Goal: Task Accomplishment & Management: Manage account settings

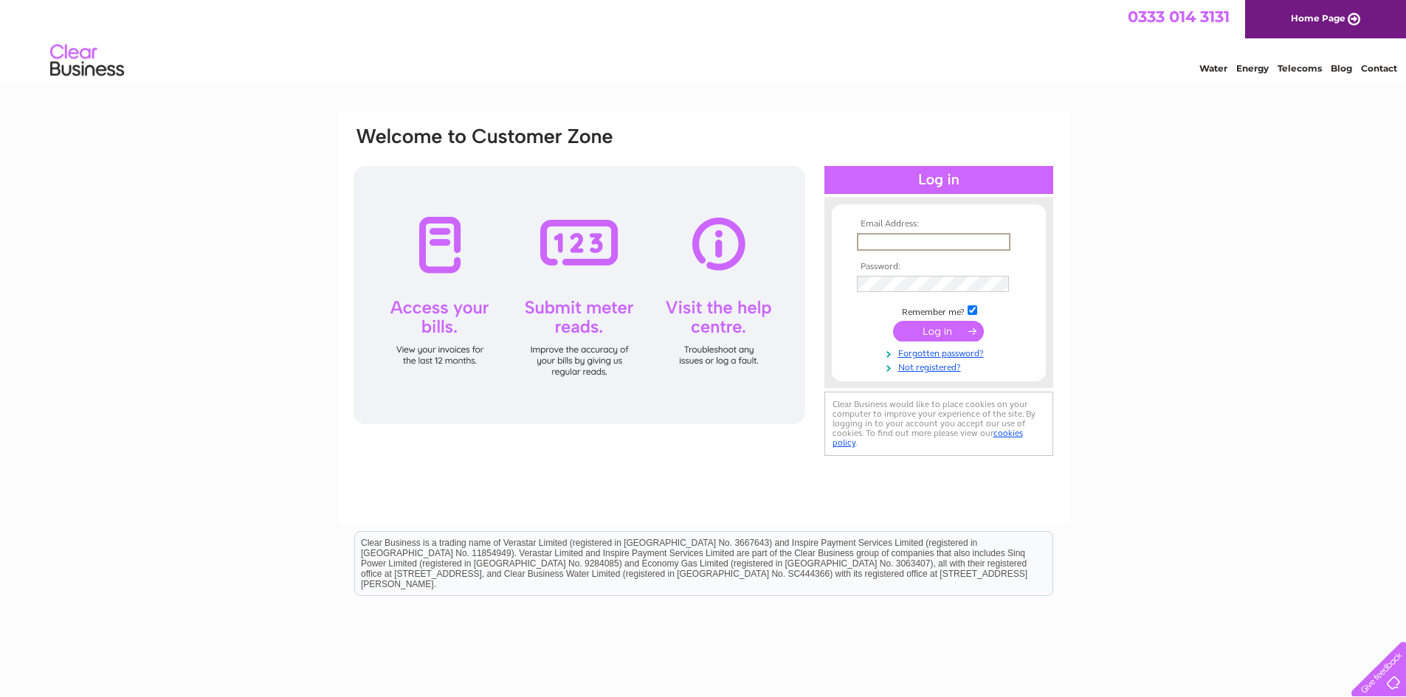
click at [881, 244] on input "text" at bounding box center [934, 242] width 154 height 18
type input "[PERSON_NAME][EMAIL_ADDRESS][DOMAIN_NAME]"
click at [893, 321] on input "submit" at bounding box center [938, 331] width 91 height 21
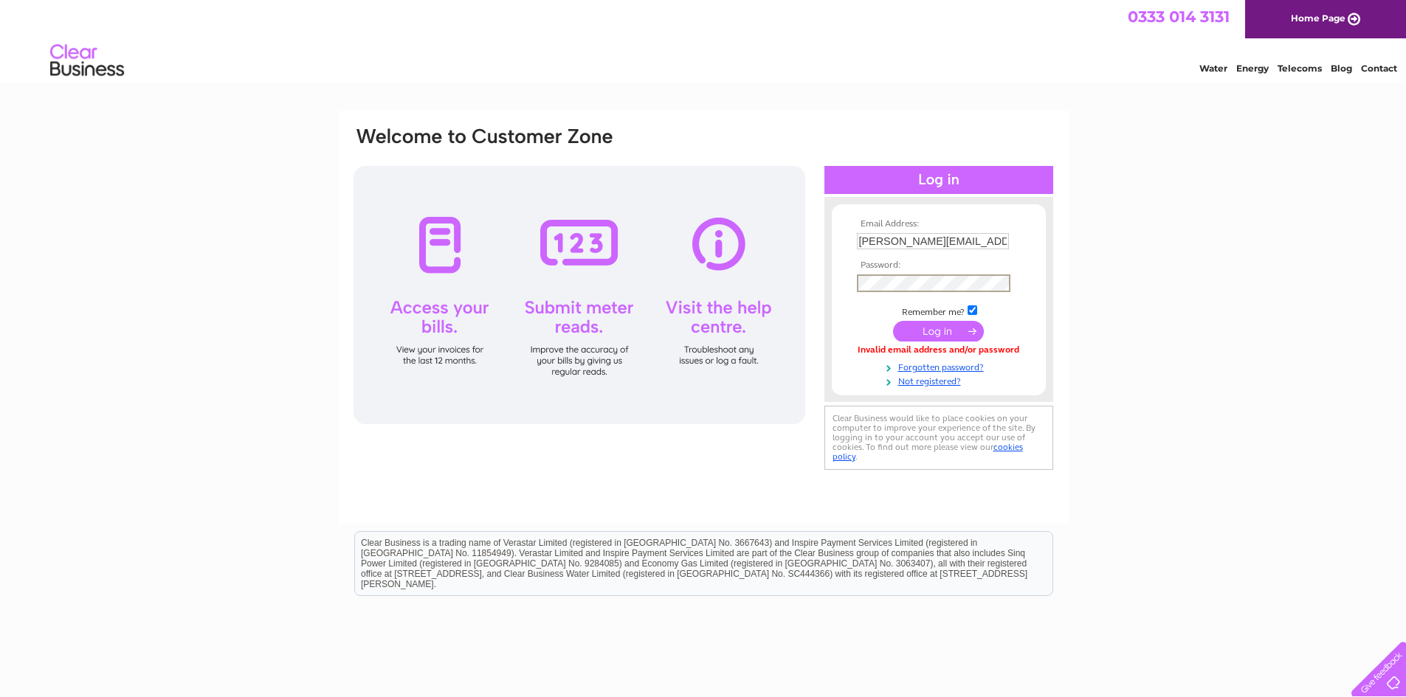
click at [893, 321] on input "submit" at bounding box center [938, 331] width 91 height 21
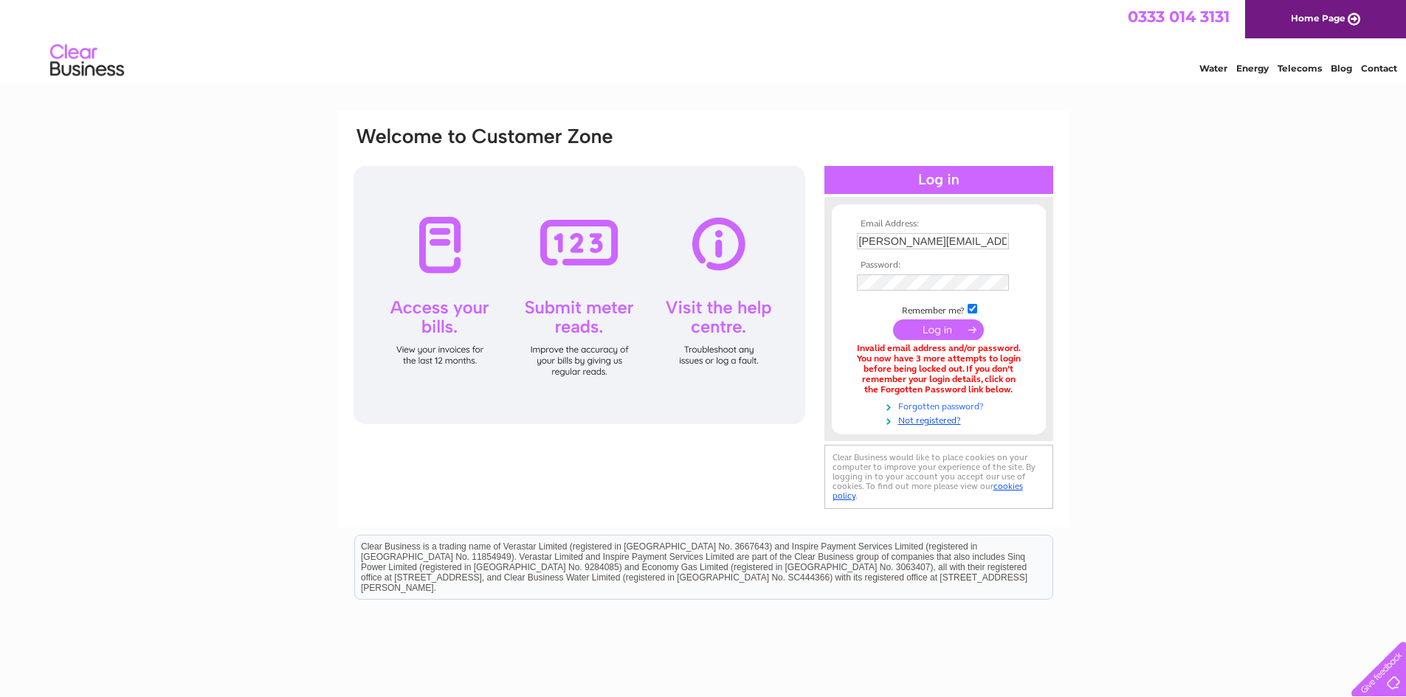
click at [960, 403] on link "Forgotten password?" at bounding box center [941, 406] width 168 height 14
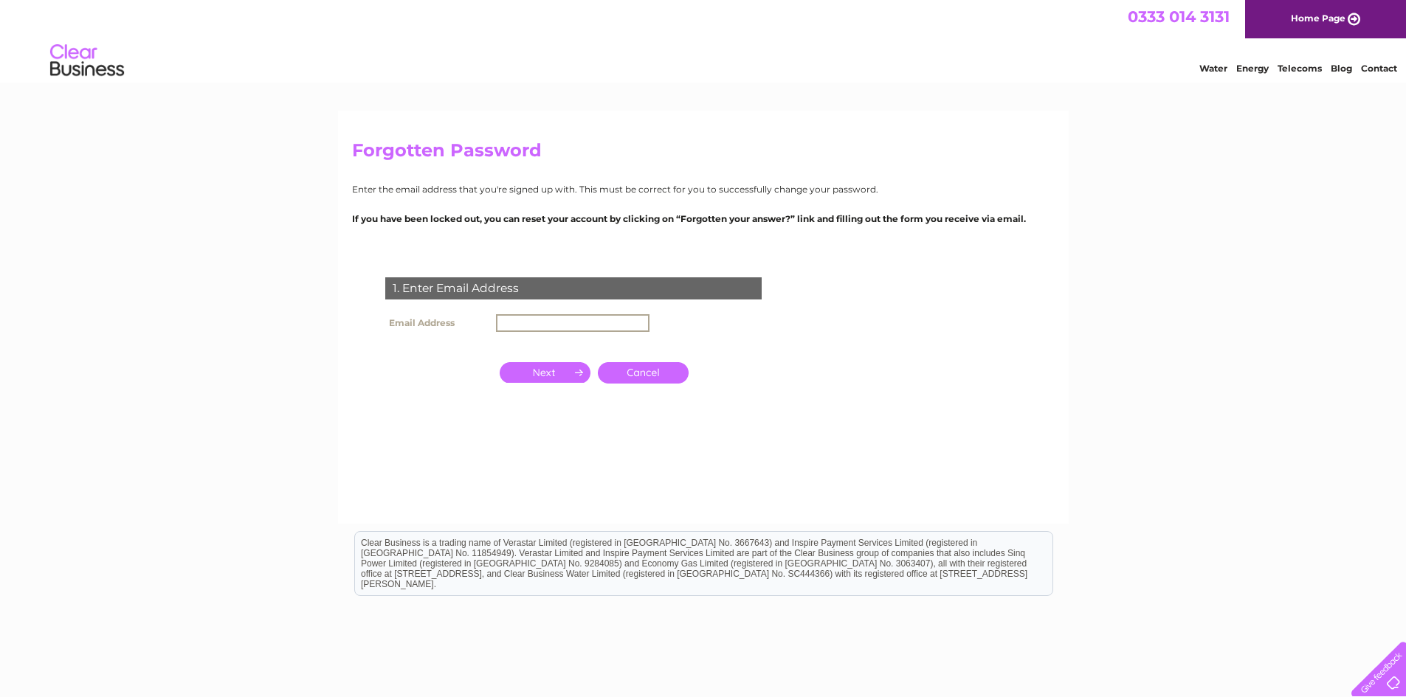
click at [530, 324] on input "text" at bounding box center [573, 323] width 154 height 18
type input "[PERSON_NAME][EMAIL_ADDRESS][DOMAIN_NAME]"
click at [547, 371] on input "button" at bounding box center [545, 371] width 91 height 21
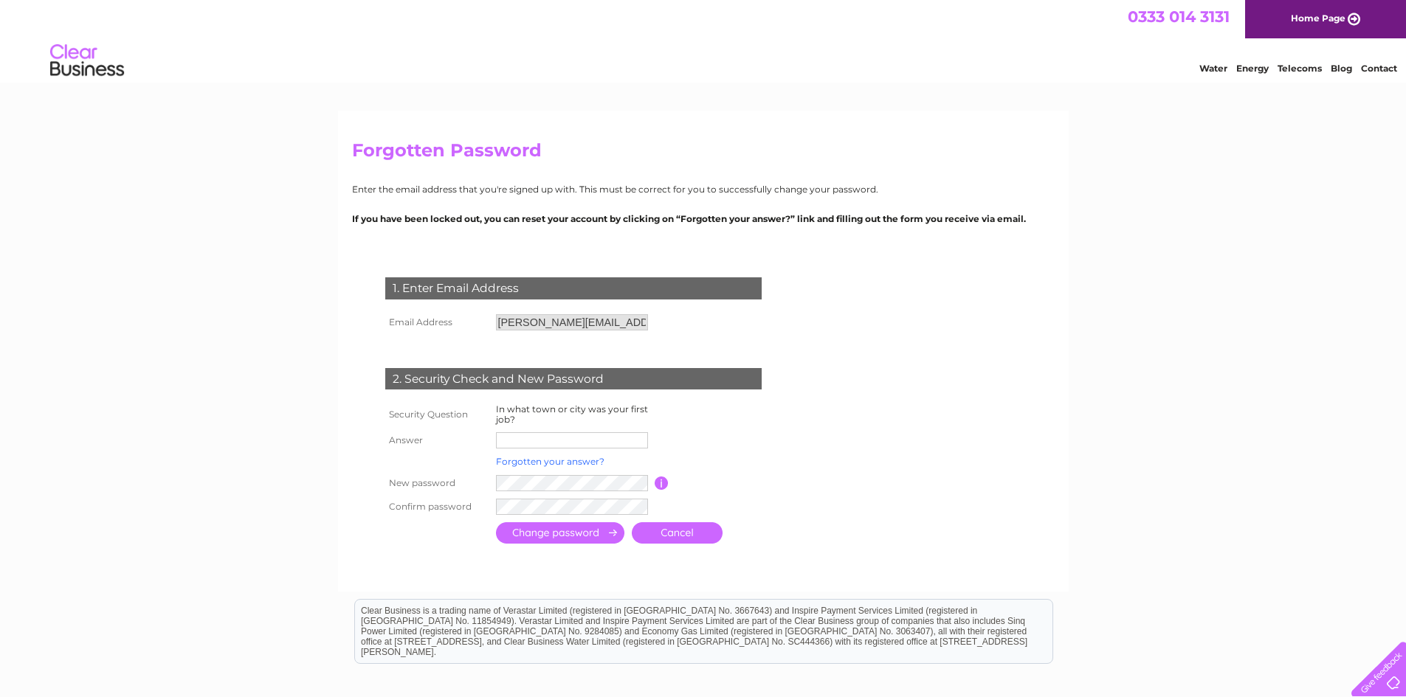
click at [578, 461] on link "Forgotten your answer?" at bounding box center [550, 461] width 108 height 11
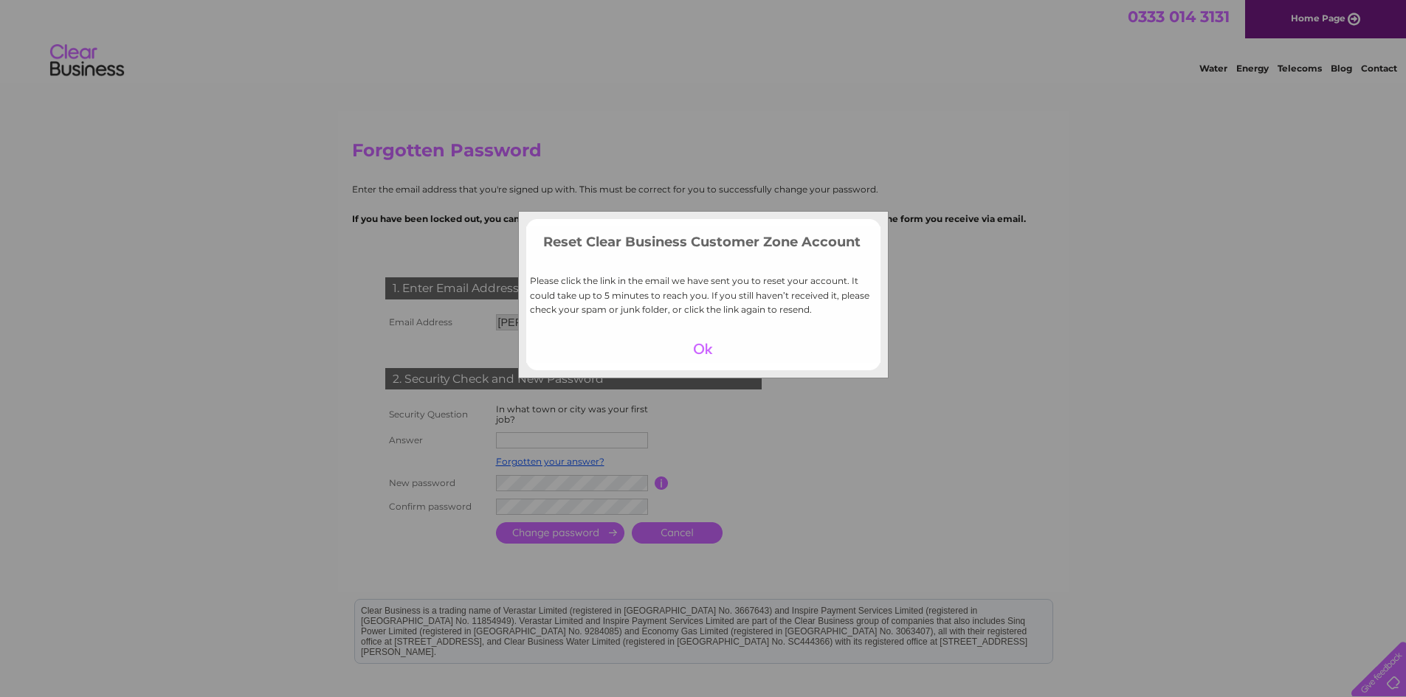
click at [703, 346] on div at bounding box center [703, 349] width 91 height 21
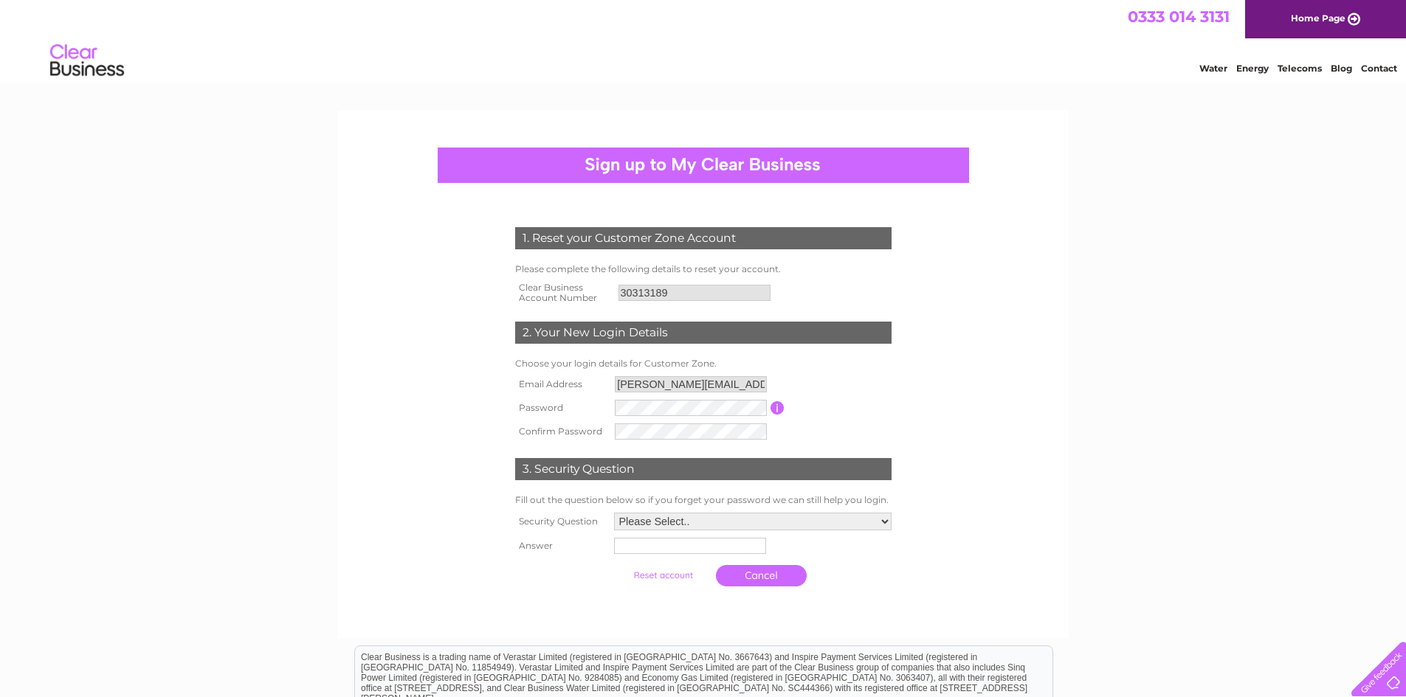
click at [778, 408] on input "button" at bounding box center [778, 408] width 14 height 13
click at [777, 408] on input "button" at bounding box center [778, 408] width 14 height 13
click at [887, 523] on select "Please Select.. In what town or city was your first job? In what town or city d…" at bounding box center [752, 522] width 279 height 19
select select "1"
click at [613, 514] on select "Please Select.. In what town or city was your first job? In what town or city d…" at bounding box center [752, 522] width 279 height 19
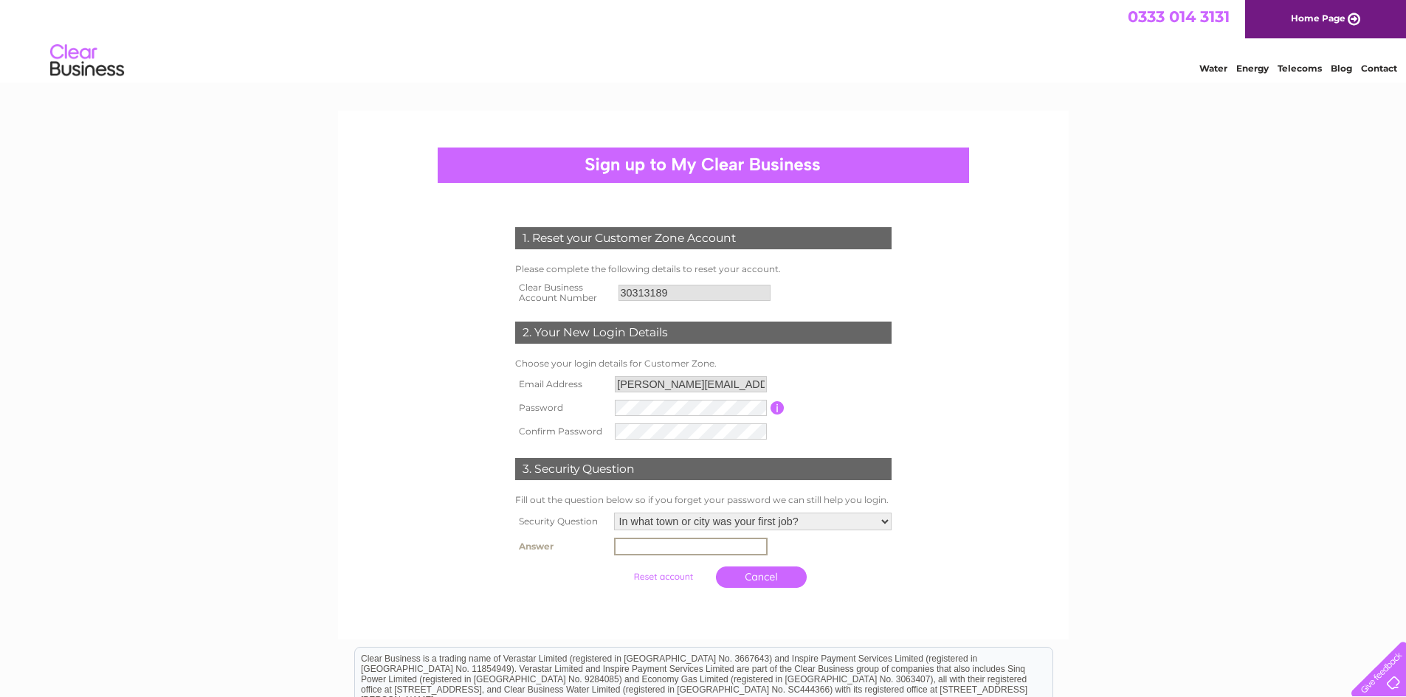
click at [643, 551] on input "text" at bounding box center [691, 547] width 154 height 18
type input "parkend"
click at [661, 576] on input "submit" at bounding box center [663, 575] width 91 height 21
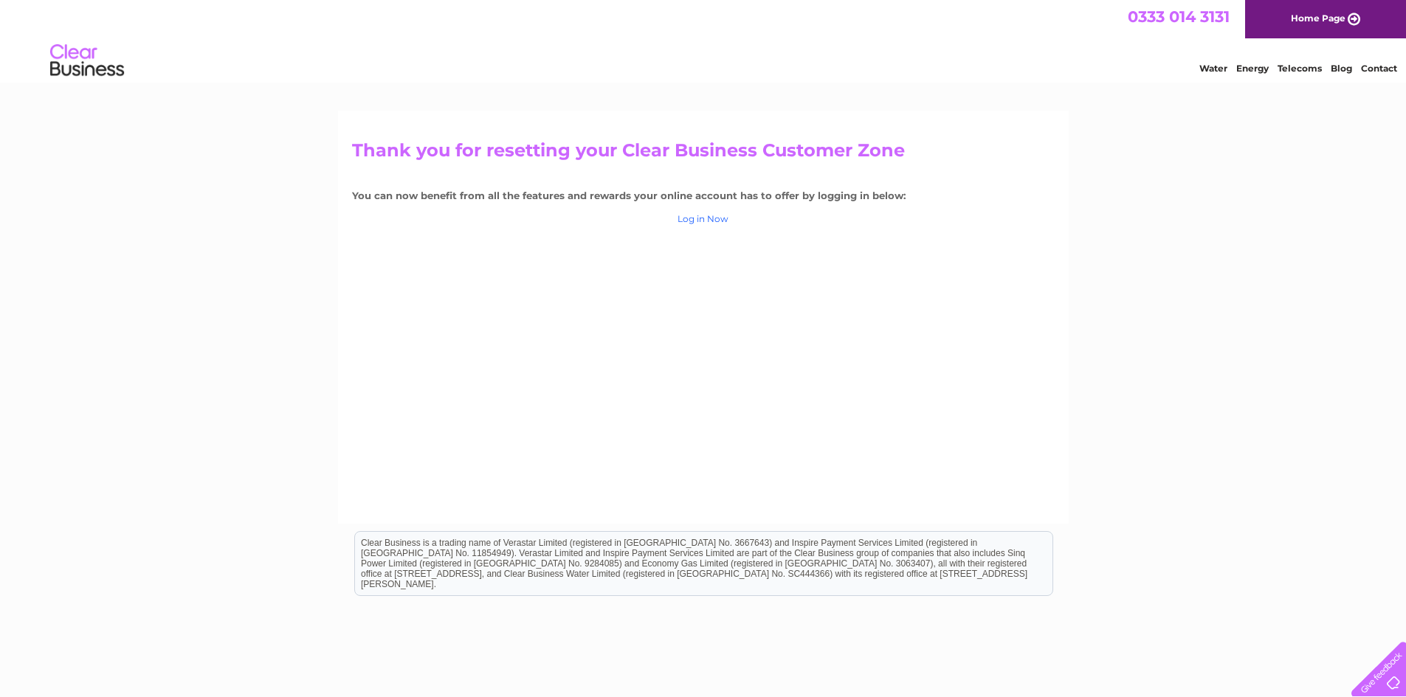
click at [697, 217] on link "Log in Now" at bounding box center [703, 218] width 51 height 11
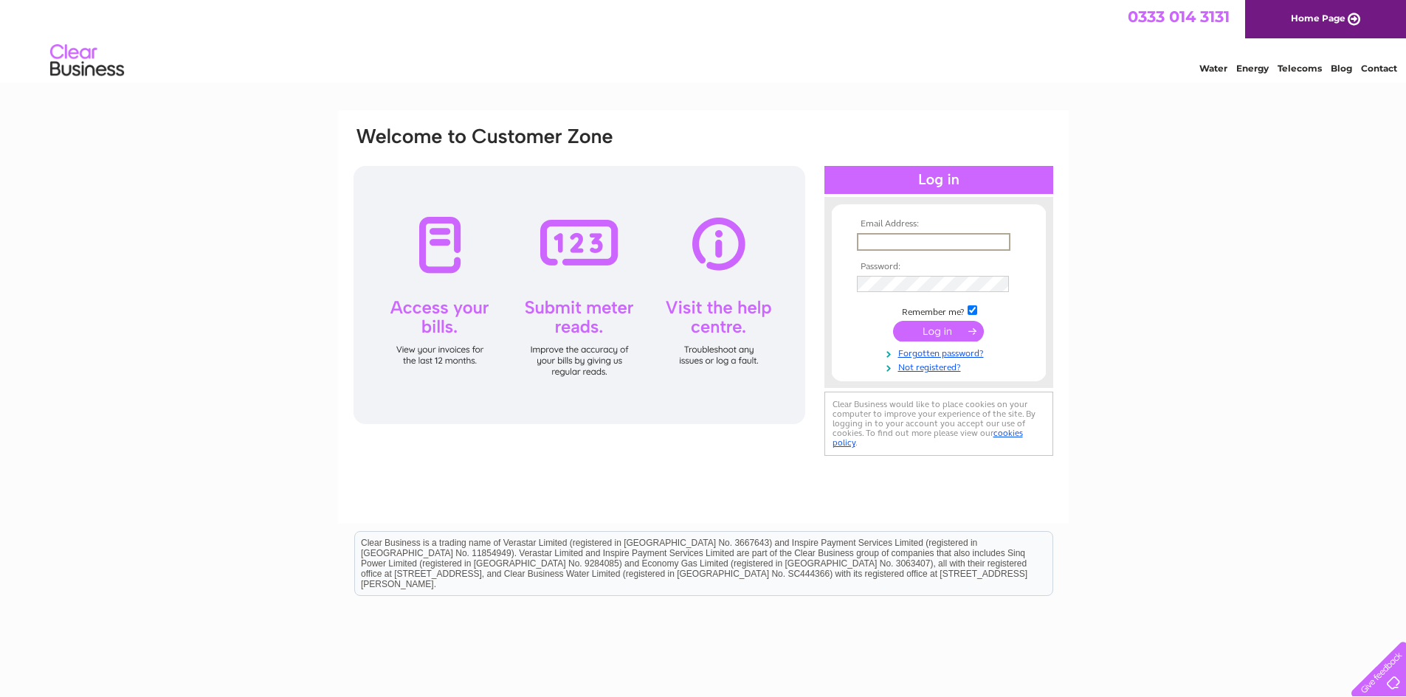
click at [875, 241] on input "text" at bounding box center [934, 242] width 154 height 18
type input "annie@uplanddevelopments.co.uk"
click at [893, 321] on input "submit" at bounding box center [938, 331] width 91 height 21
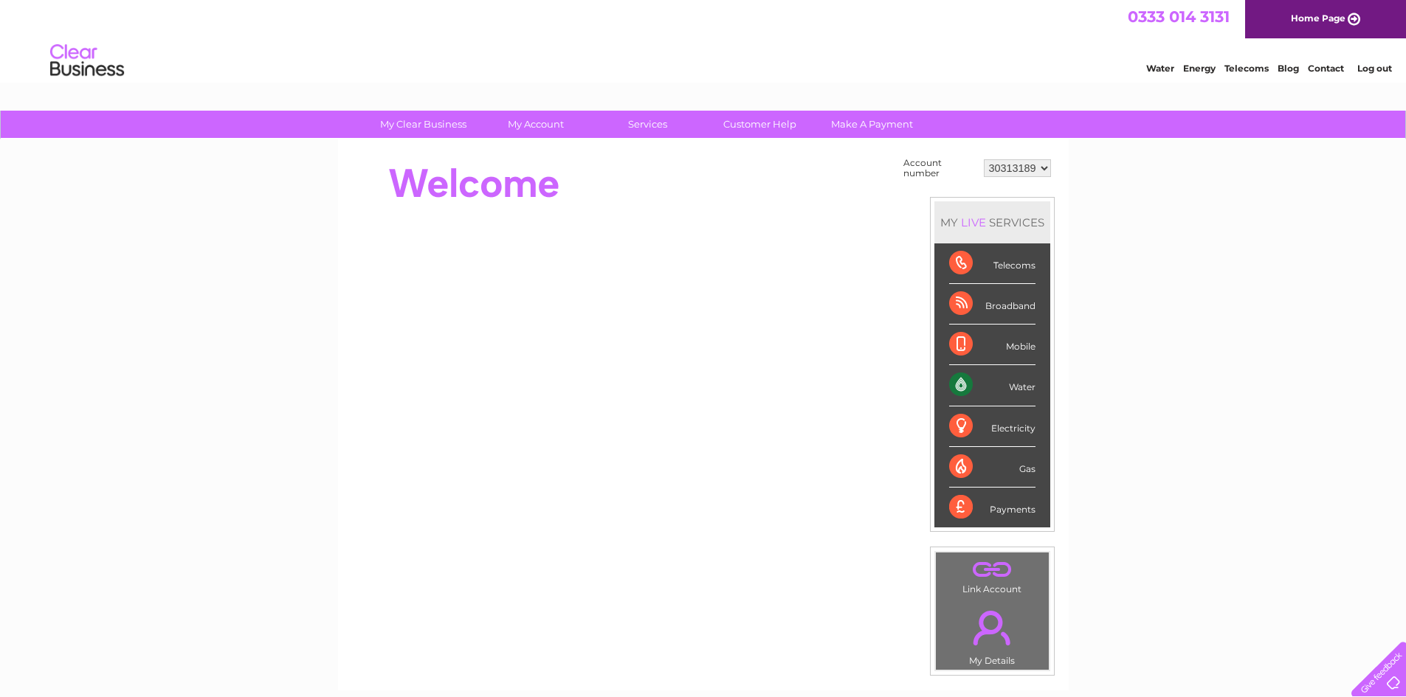
drag, startPoint x: 1019, startPoint y: 389, endPoint x: 1010, endPoint y: 387, distance: 9.8
click at [1019, 389] on div "Water" at bounding box center [992, 385] width 86 height 41
click at [959, 382] on div "Water" at bounding box center [992, 385] width 86 height 41
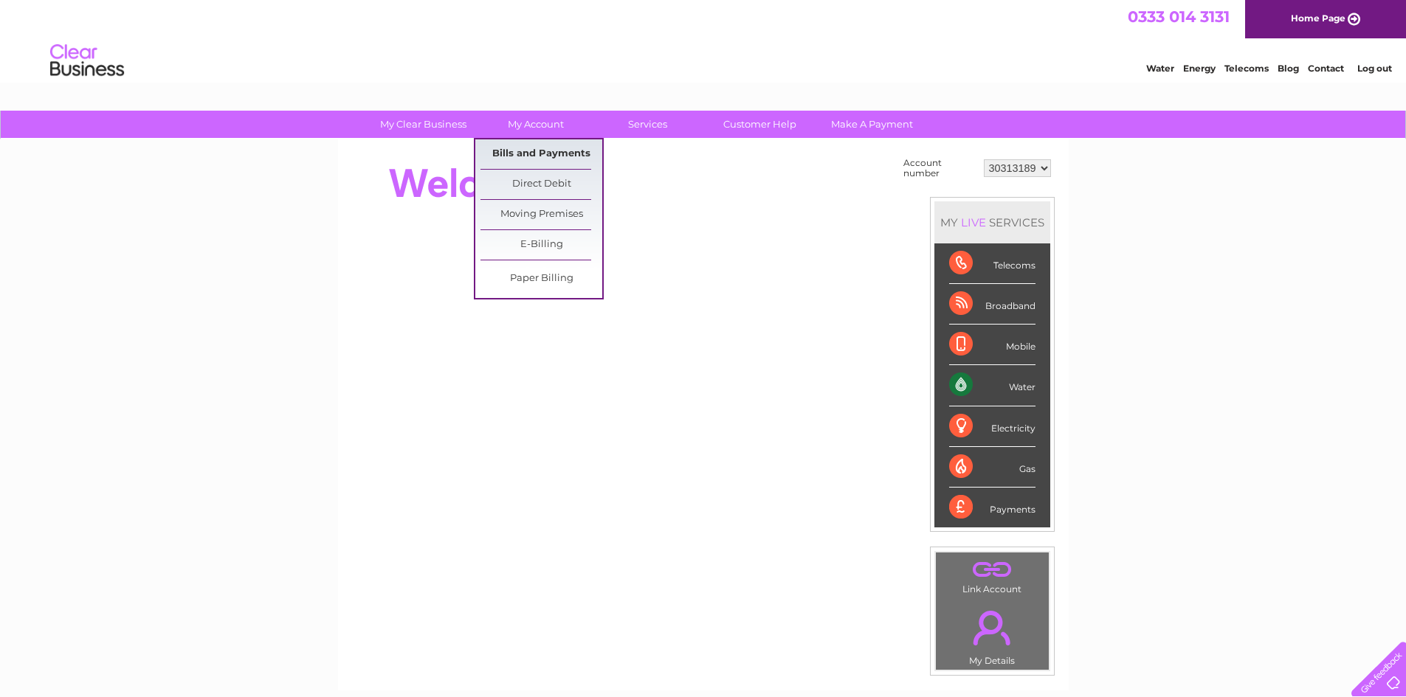
click at [552, 146] on link "Bills and Payments" at bounding box center [541, 154] width 122 height 30
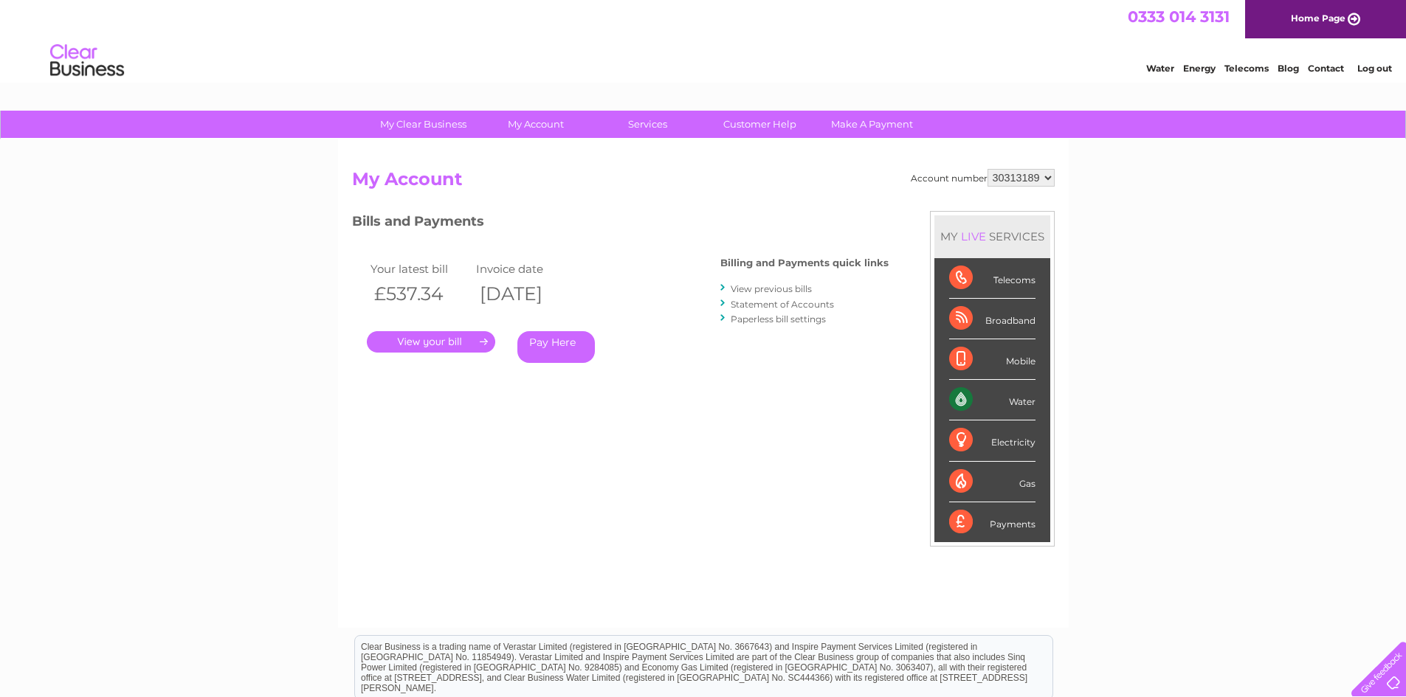
click at [439, 340] on link "." at bounding box center [431, 341] width 128 height 21
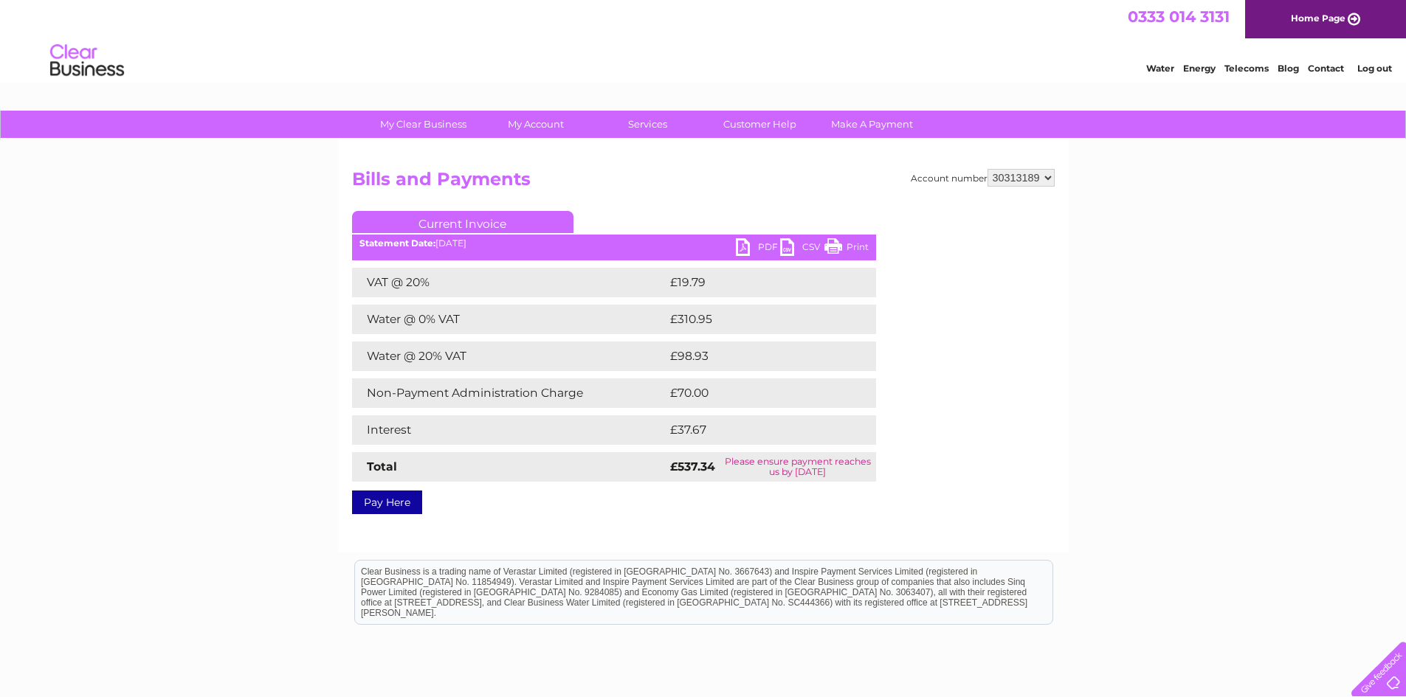
drag, startPoint x: 840, startPoint y: 244, endPoint x: 1151, endPoint y: 40, distance: 372.6
click at [840, 244] on link "Print" at bounding box center [846, 248] width 44 height 21
click at [746, 239] on link "PDF" at bounding box center [758, 248] width 44 height 21
drag, startPoint x: 758, startPoint y: 80, endPoint x: 1162, endPoint y: 451, distance: 548.5
click at [1162, 451] on div "My Clear Business Login Details My Details My Preferences Link Account My Accou…" at bounding box center [703, 458] width 1406 height 695
